Goal: Information Seeking & Learning: Find specific fact

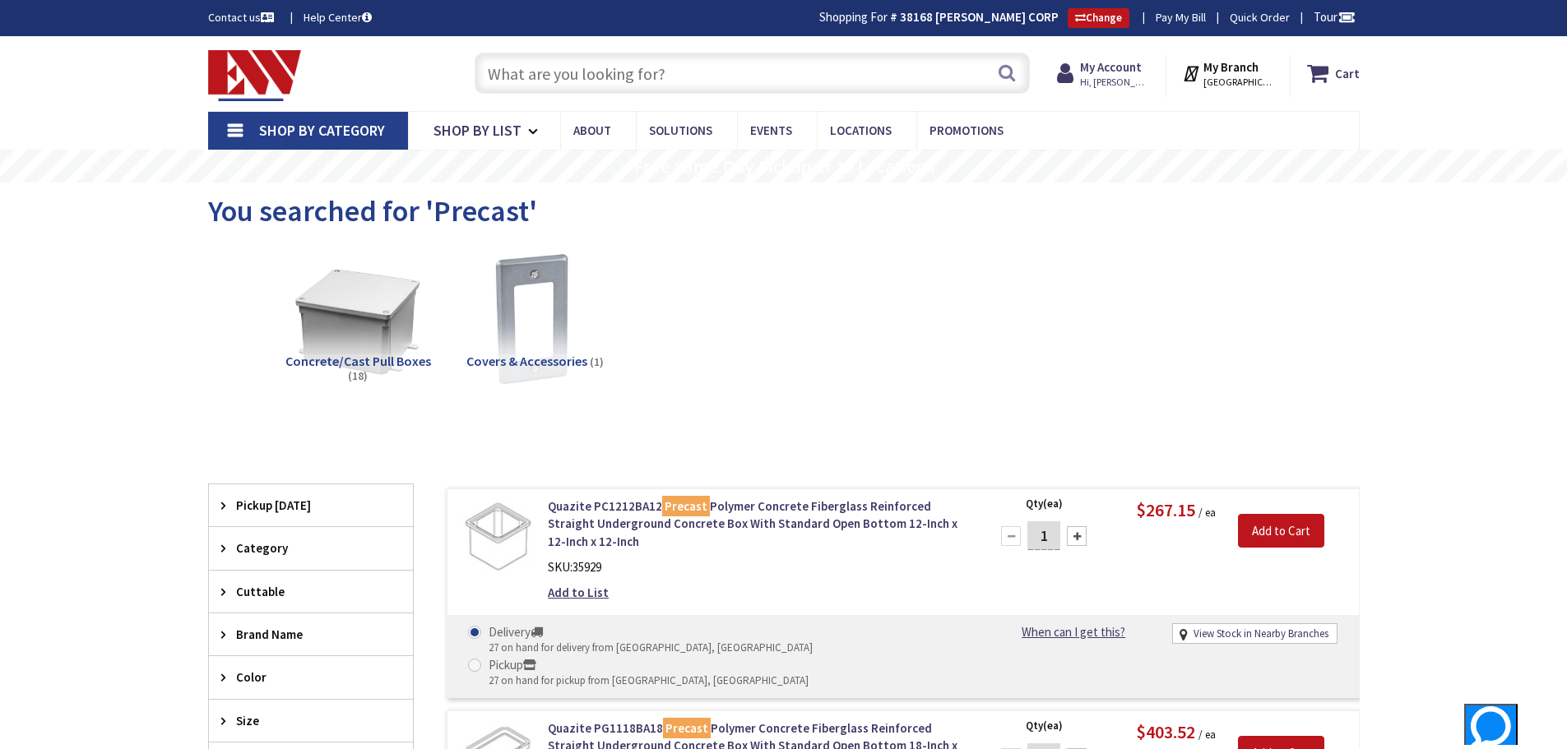
click at [709, 76] on input "text" at bounding box center [752, 73] width 555 height 41
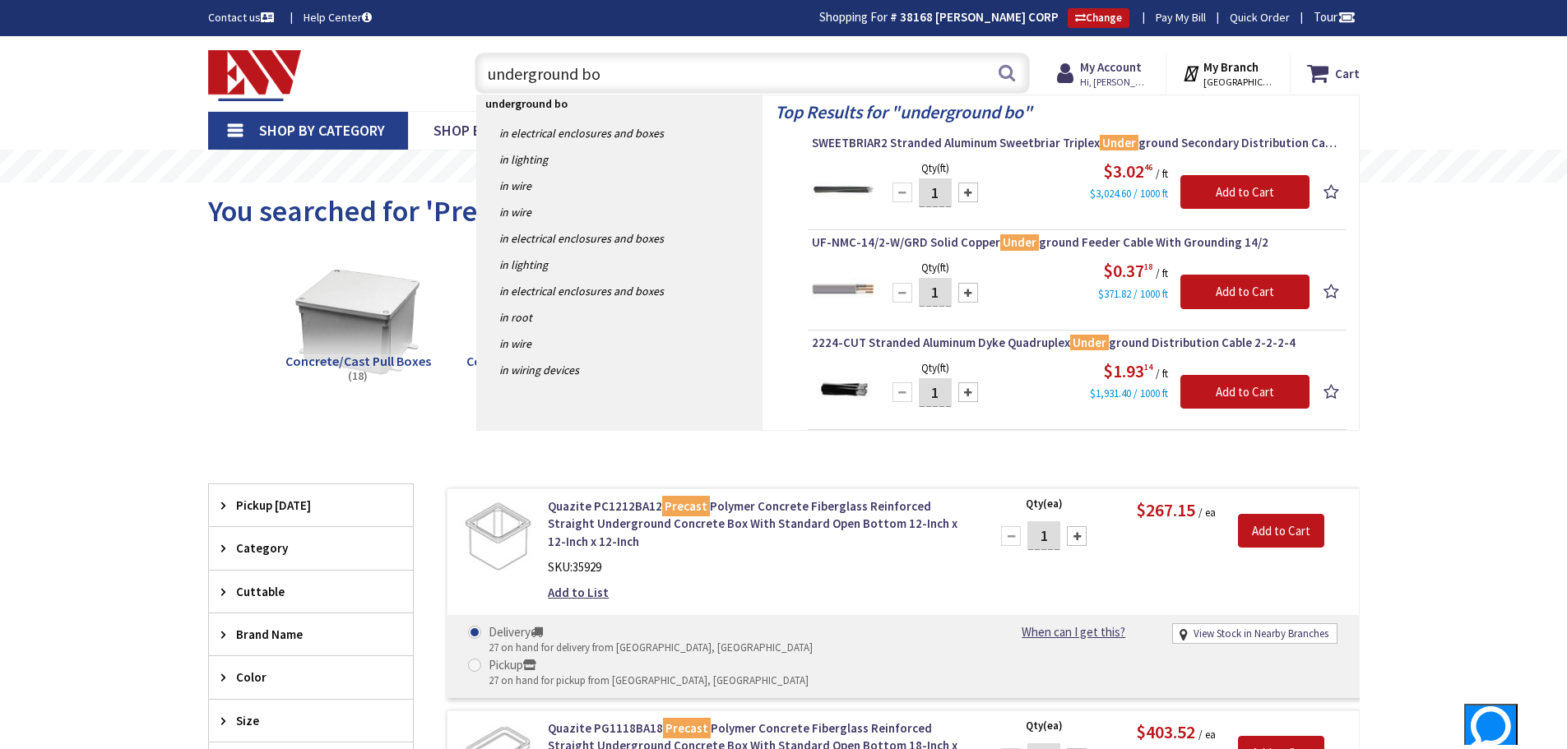
type input "underground box"
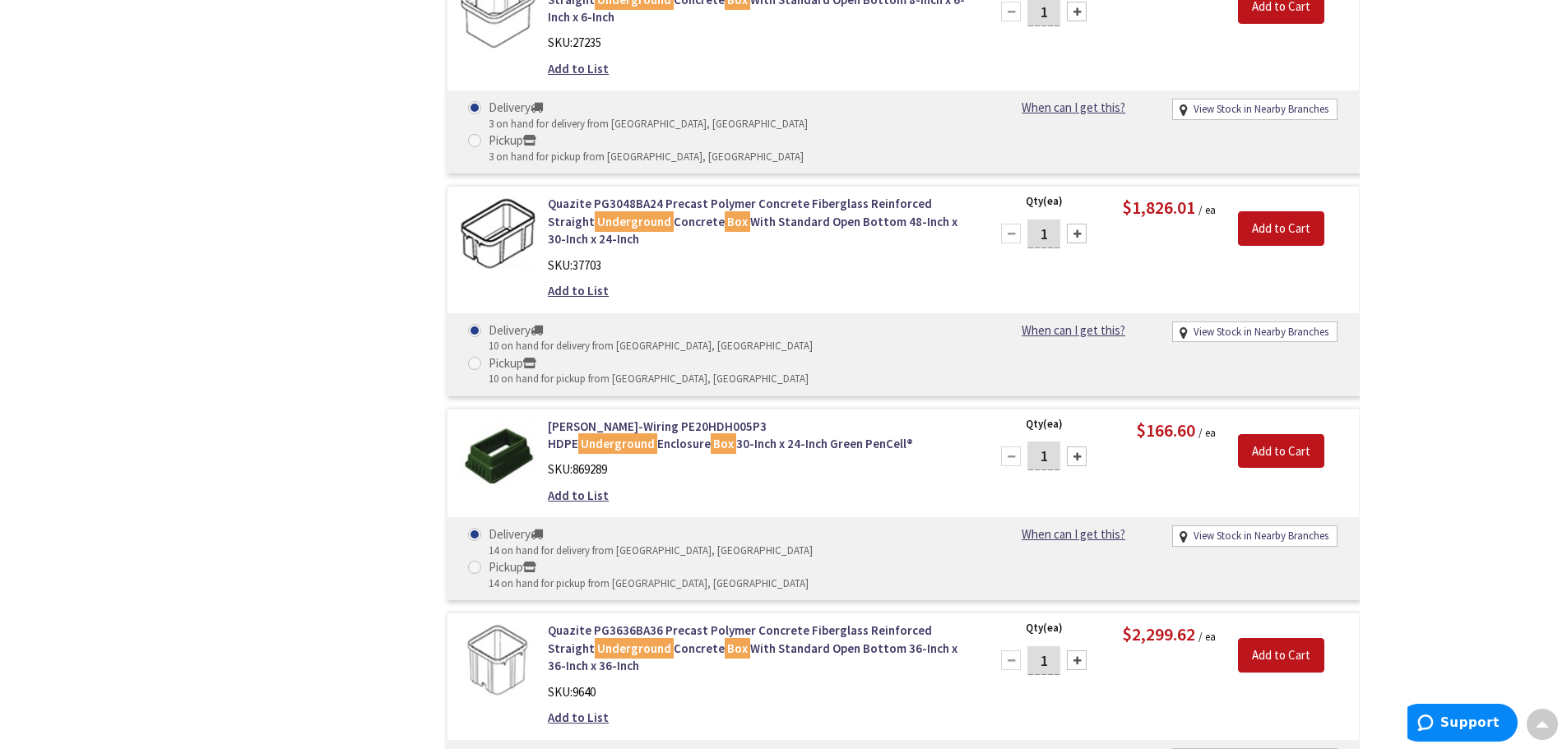
scroll to position [2388, 0]
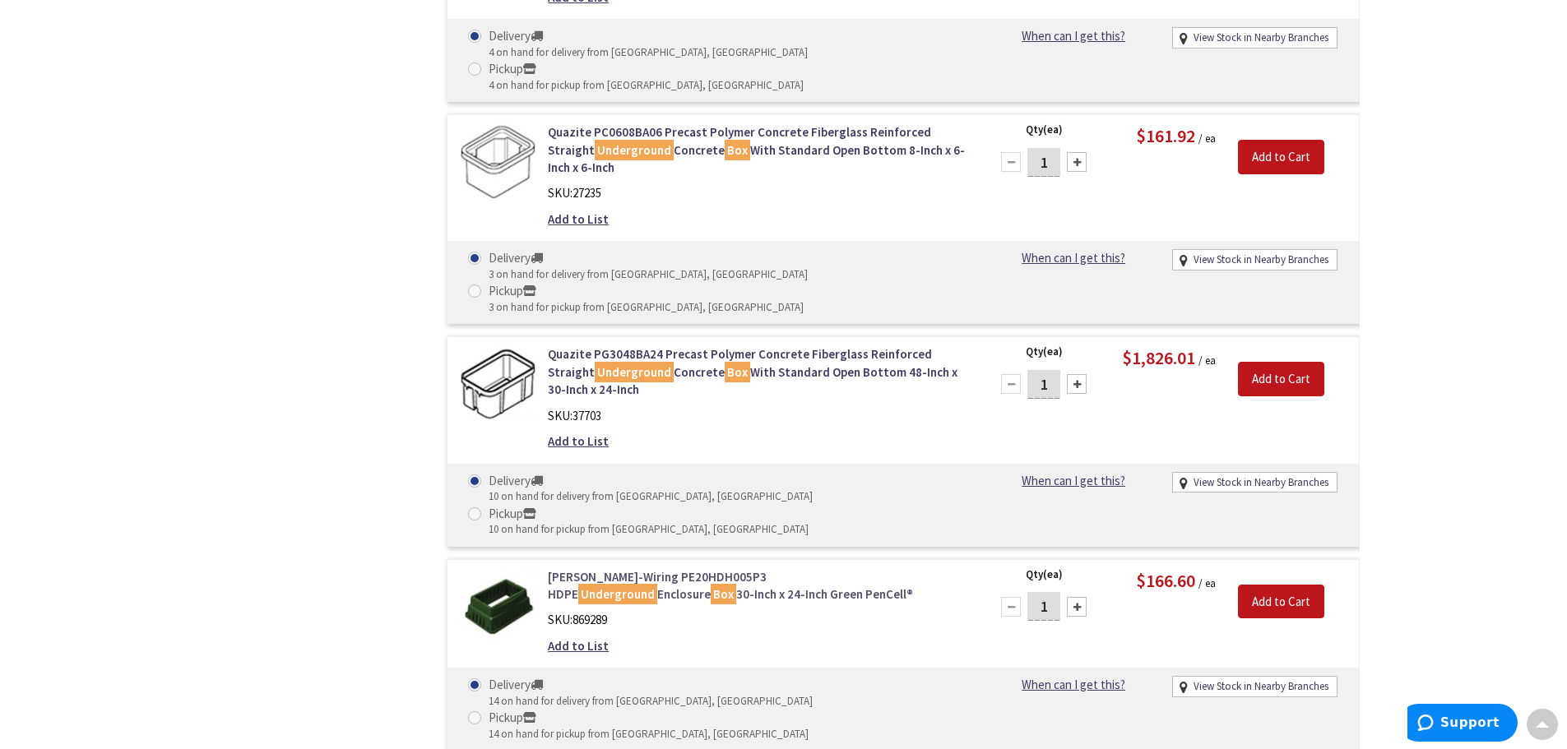
click at [649, 568] on link "Hubbell-Wiring PE20HDH005P3 HDPE Underground Enclosure Box 30-Inch x 24-Inch Gr…" at bounding box center [757, 585] width 419 height 35
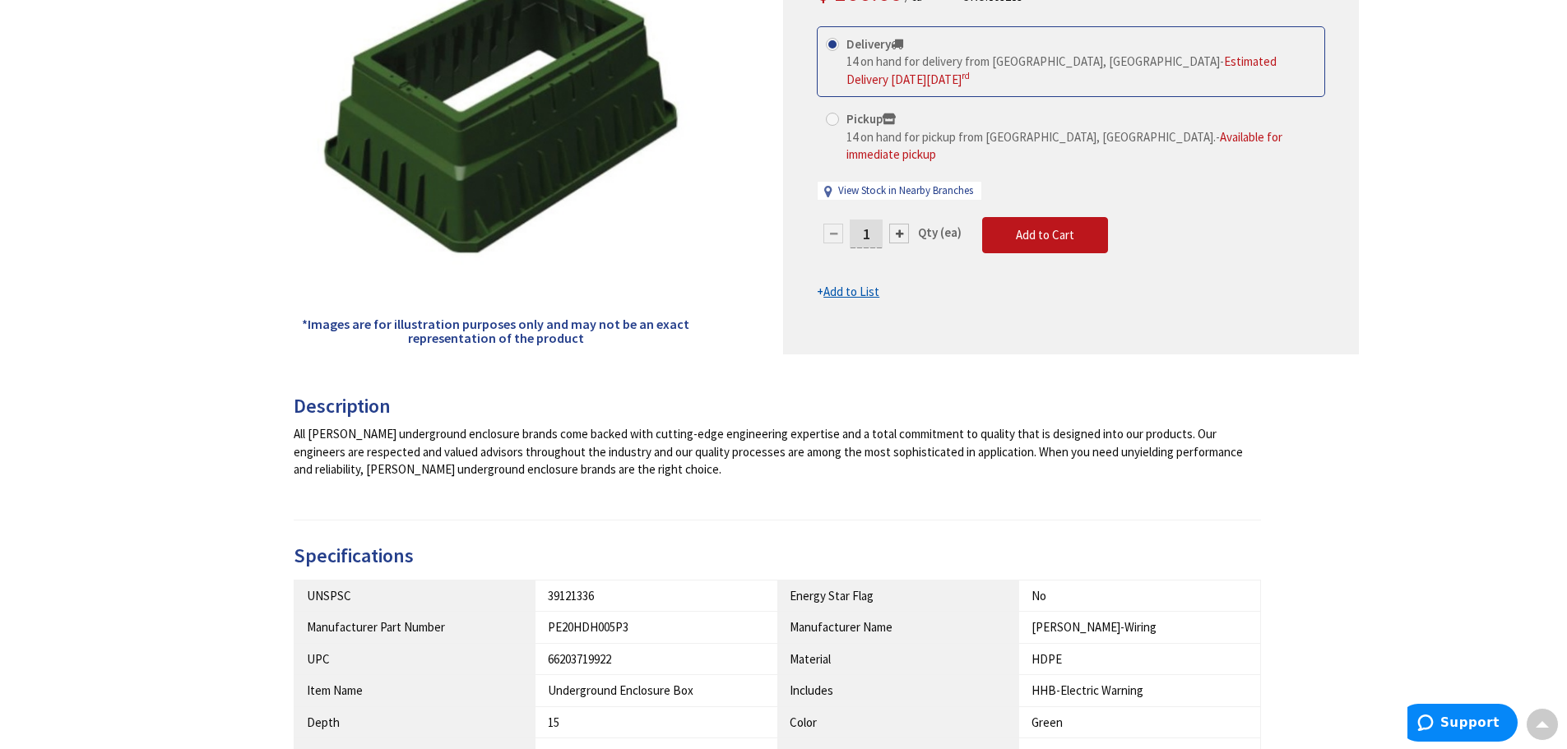
scroll to position [143, 0]
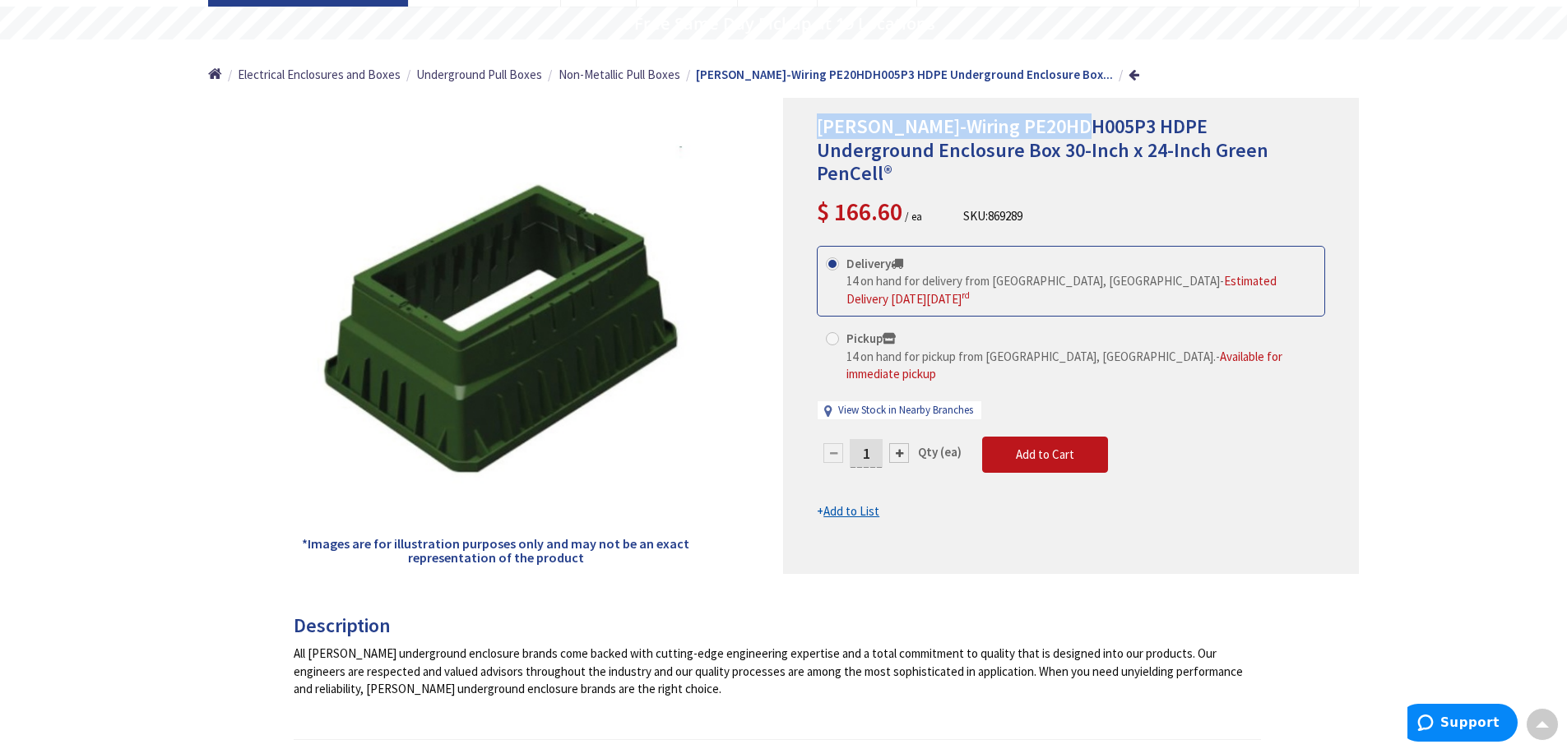
drag, startPoint x: 810, startPoint y: 122, endPoint x: 1082, endPoint y: 132, distance: 272.4
click at [1082, 132] on div "Hubbell-Wiring PE20HDH005P3 HDPE Underground Enclosure Box 30-Inch x 24-Inch Gr…" at bounding box center [1071, 336] width 576 height 476
copy span "Hubbell-Wiring PE20HDH005P3"
